Goal: Information Seeking & Learning: Learn about a topic

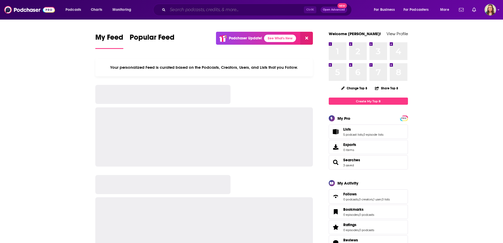
click at [207, 11] on input "Search podcasts, credits, & more..." at bounding box center [236, 10] width 136 height 8
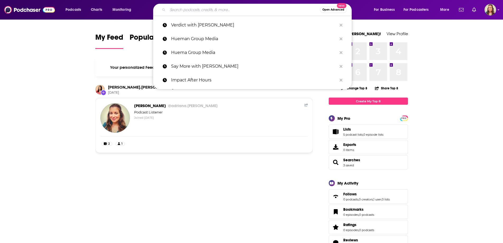
type input "k"
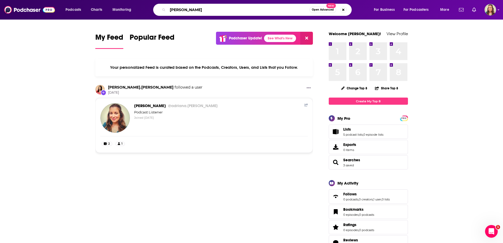
type input "[PERSON_NAME]"
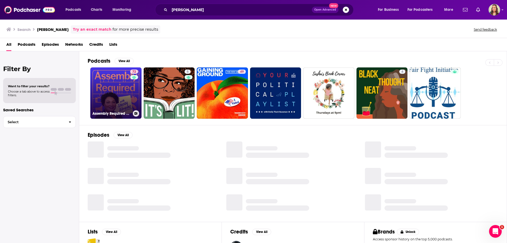
click at [117, 79] on link "72 Assembly Required with [PERSON_NAME]" at bounding box center [115, 92] width 51 height 51
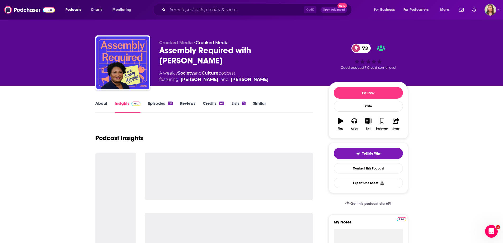
click at [261, 102] on link "Similar" at bounding box center [259, 107] width 13 height 12
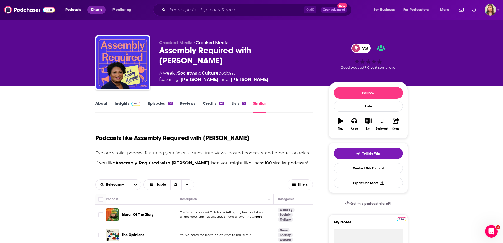
click at [100, 10] on span "Charts" at bounding box center [96, 9] width 11 height 7
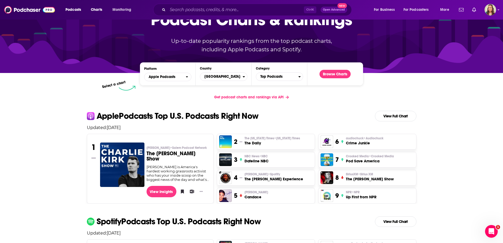
scroll to position [79, 0]
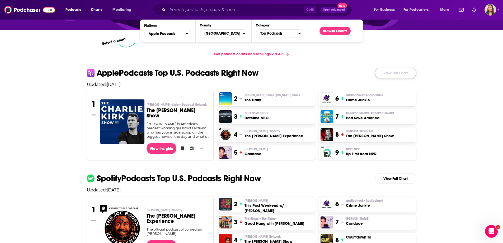
click at [395, 70] on link "View Full Chart" at bounding box center [395, 73] width 41 height 11
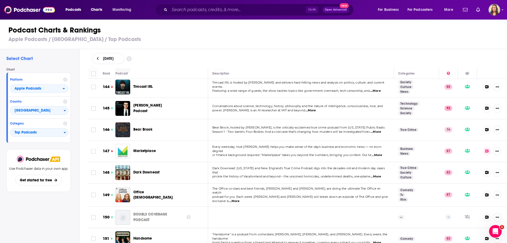
scroll to position [3171, 0]
